Goal: Navigation & Orientation: Find specific page/section

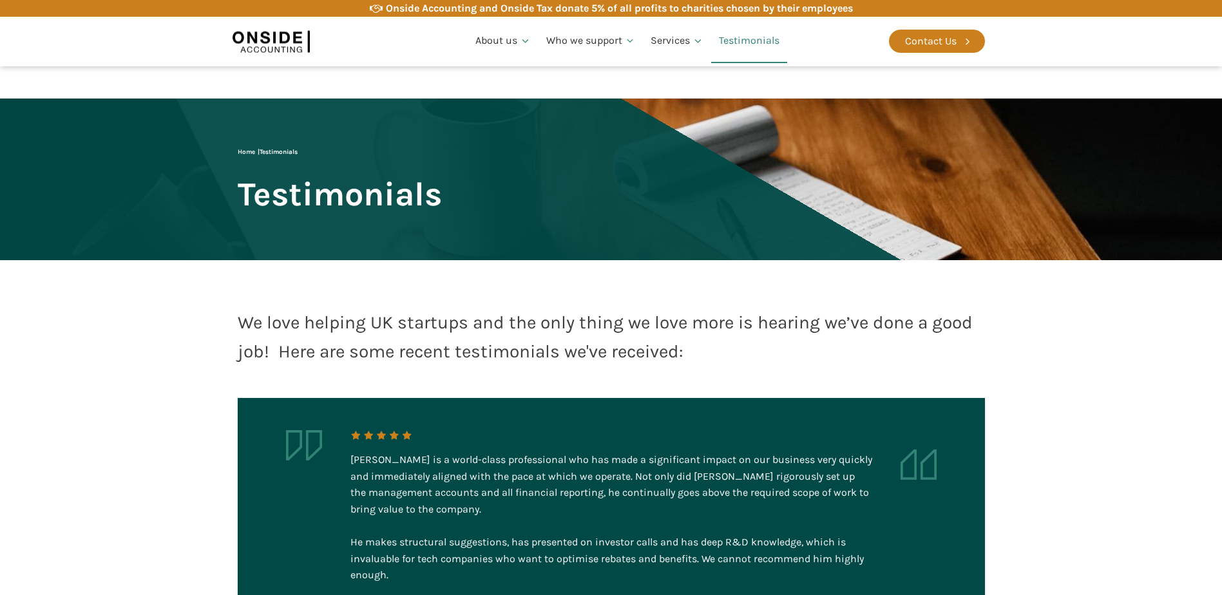
scroll to position [255, 0]
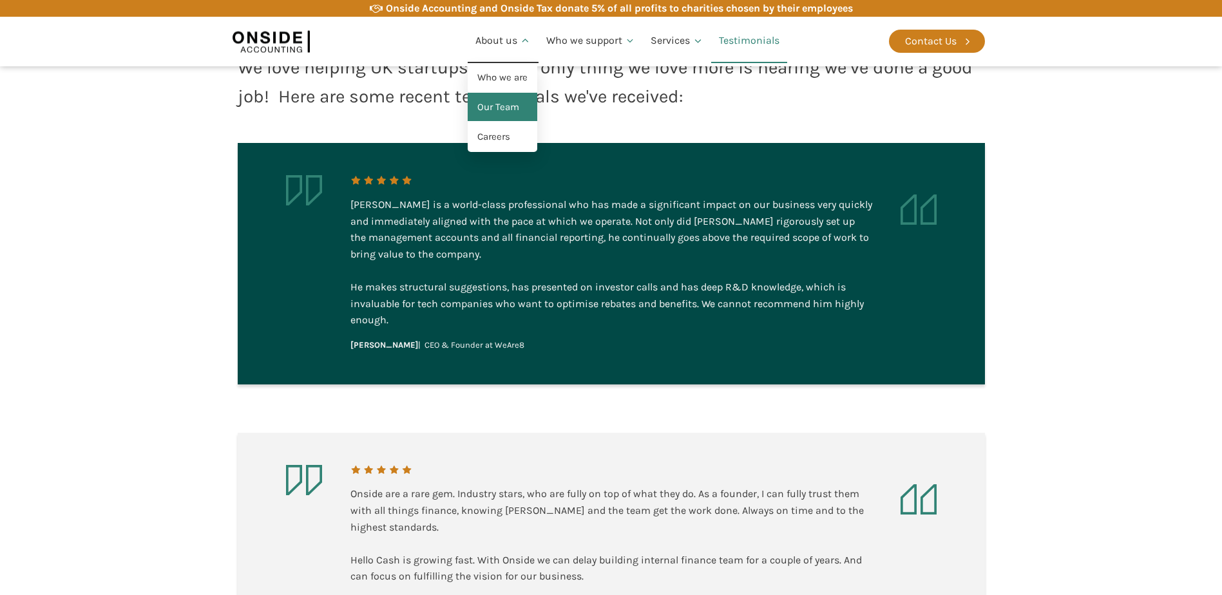
click at [490, 108] on link "Our Team" at bounding box center [503, 108] width 70 height 30
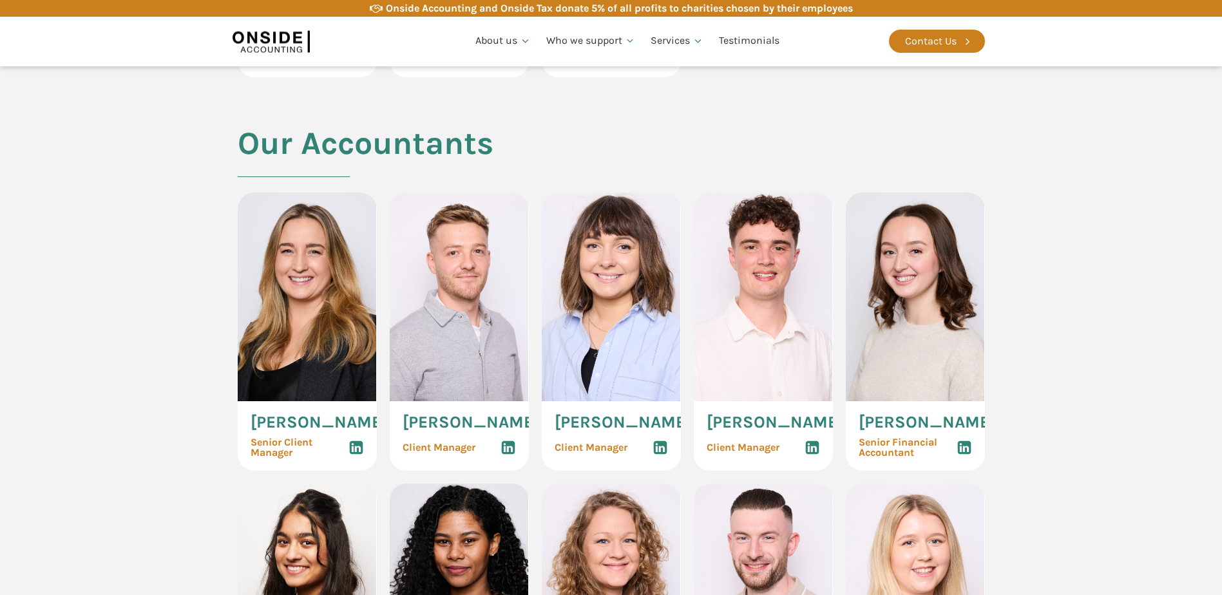
scroll to position [1289, 0]
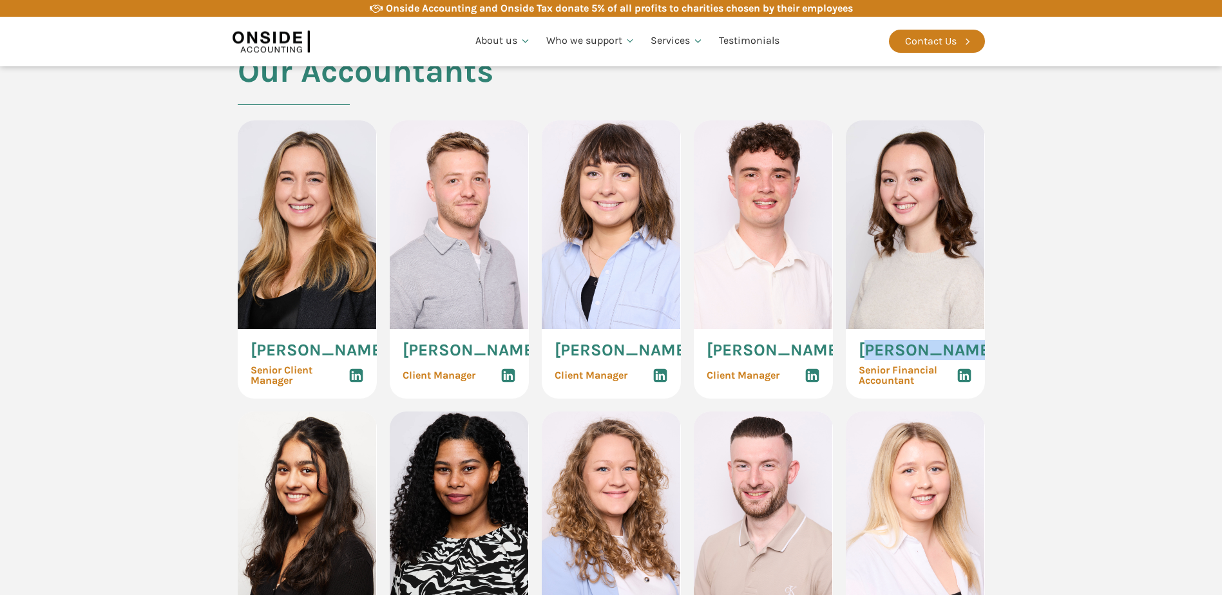
drag, startPoint x: 963, startPoint y: 381, endPoint x: 865, endPoint y: 379, distance: 98.0
click at [865, 359] on span "[PERSON_NAME]" at bounding box center [927, 350] width 137 height 17
drag, startPoint x: 865, startPoint y: 379, endPoint x: 971, endPoint y: 379, distance: 105.7
click at [971, 379] on div "[PERSON_NAME] Senior Financial Accountant" at bounding box center [915, 364] width 139 height 70
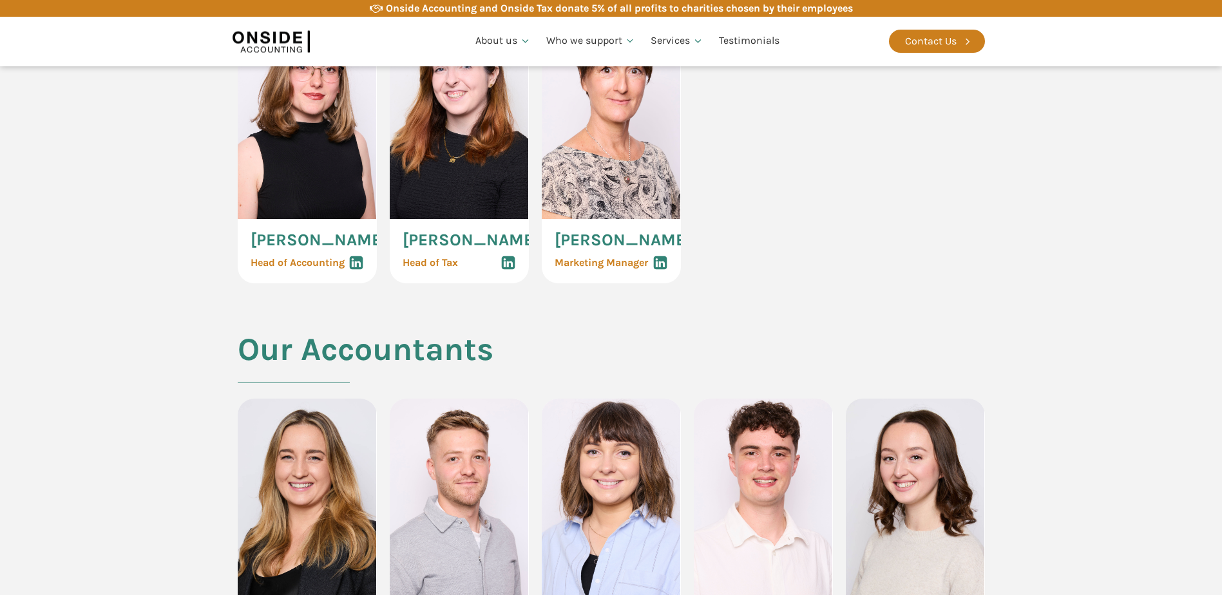
scroll to position [1160, 0]
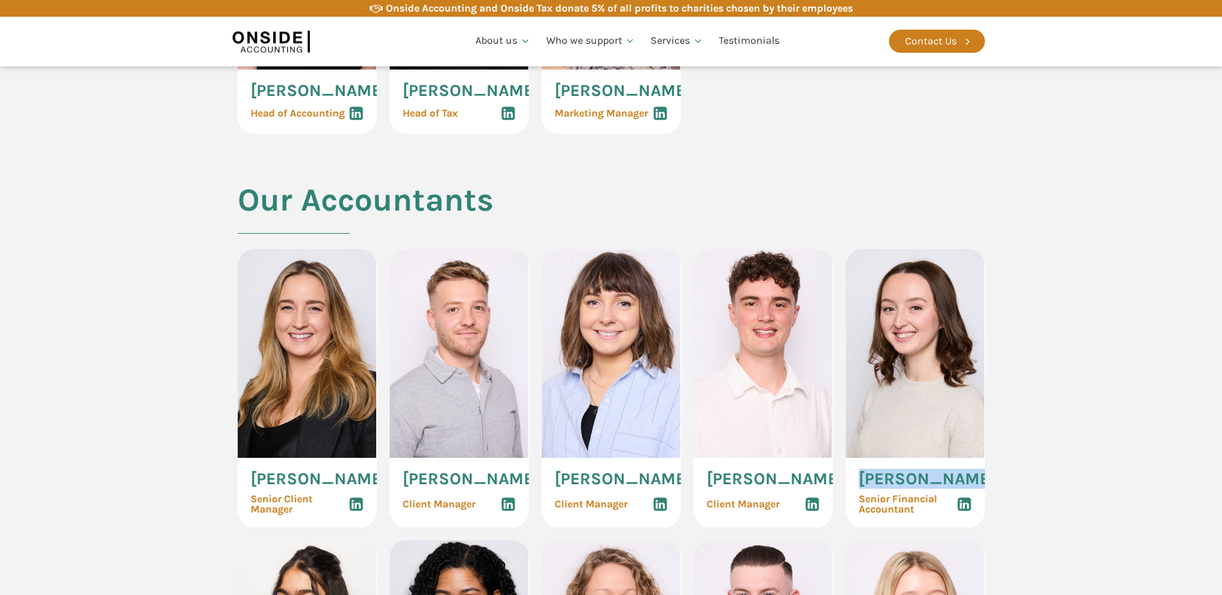
drag, startPoint x: 416, startPoint y: 376, endPoint x: 437, endPoint y: 409, distance: 39.1
click at [416, 377] on img at bounding box center [459, 353] width 139 height 209
click at [510, 512] on use at bounding box center [508, 505] width 14 height 14
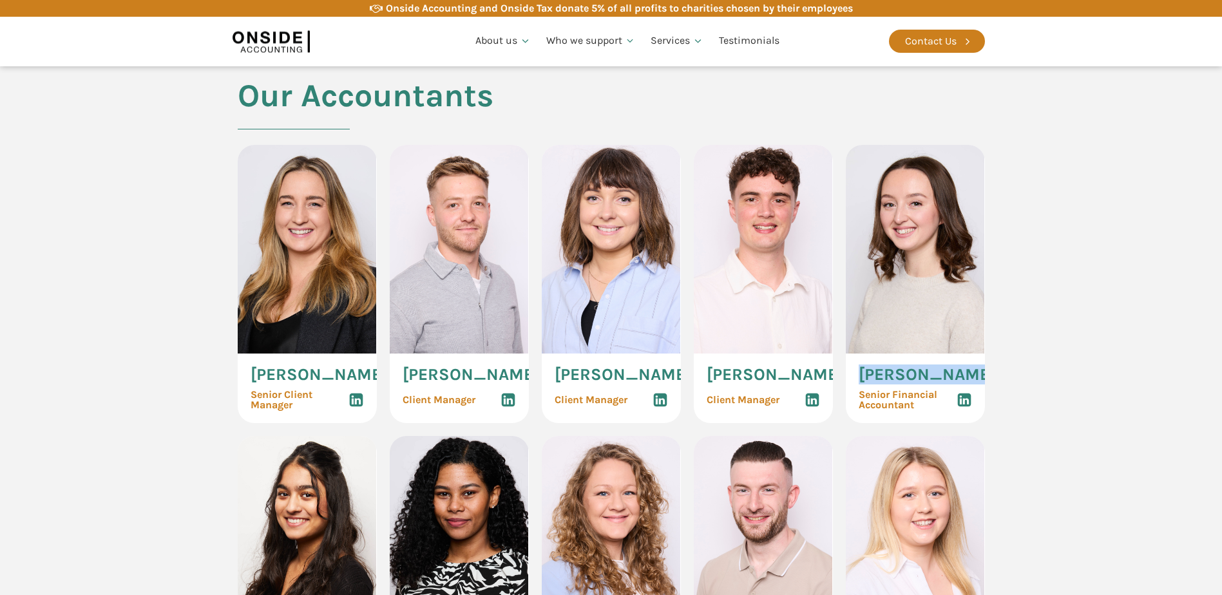
scroll to position [1417, 0]
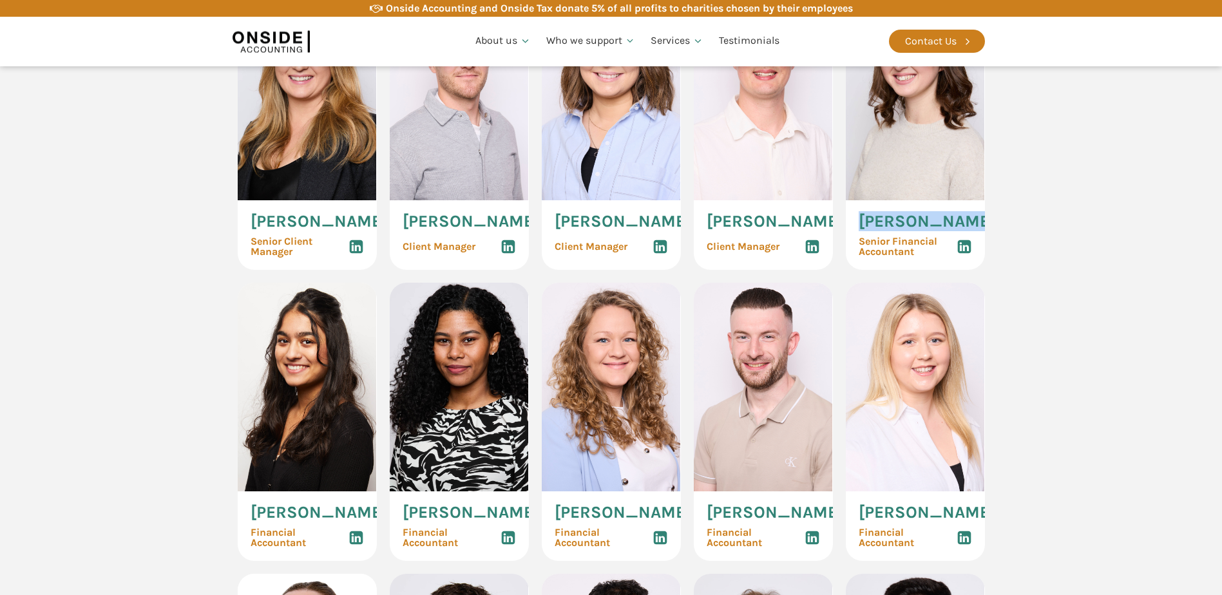
click at [961, 255] on icon at bounding box center [964, 246] width 15 height 15
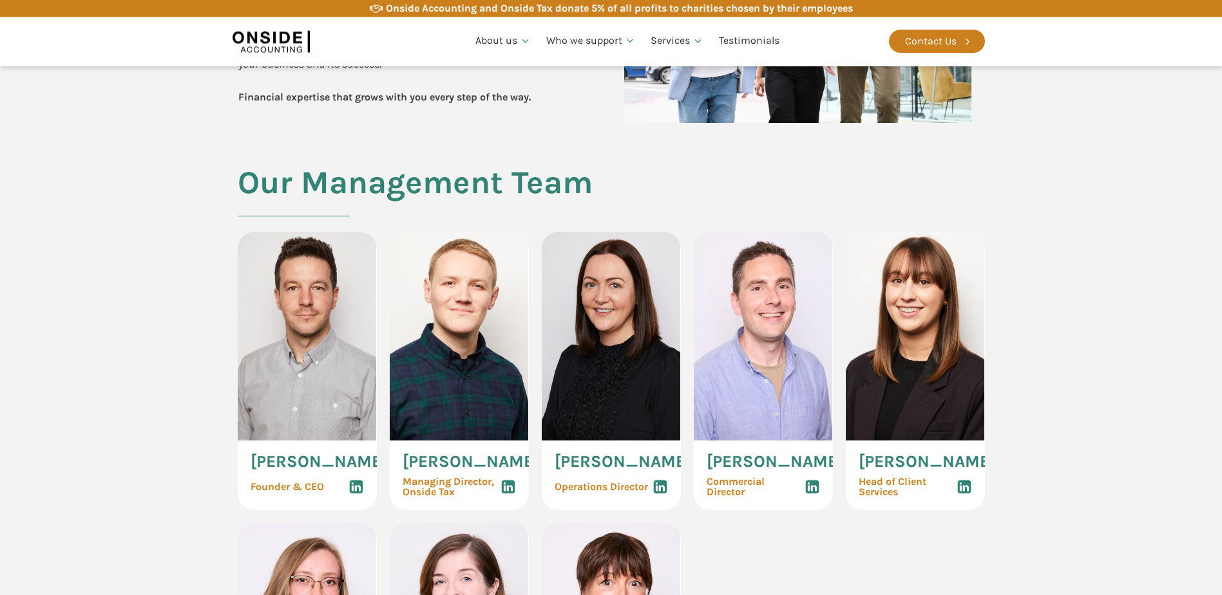
scroll to position [515, 0]
